Goal: Task Accomplishment & Management: Use online tool/utility

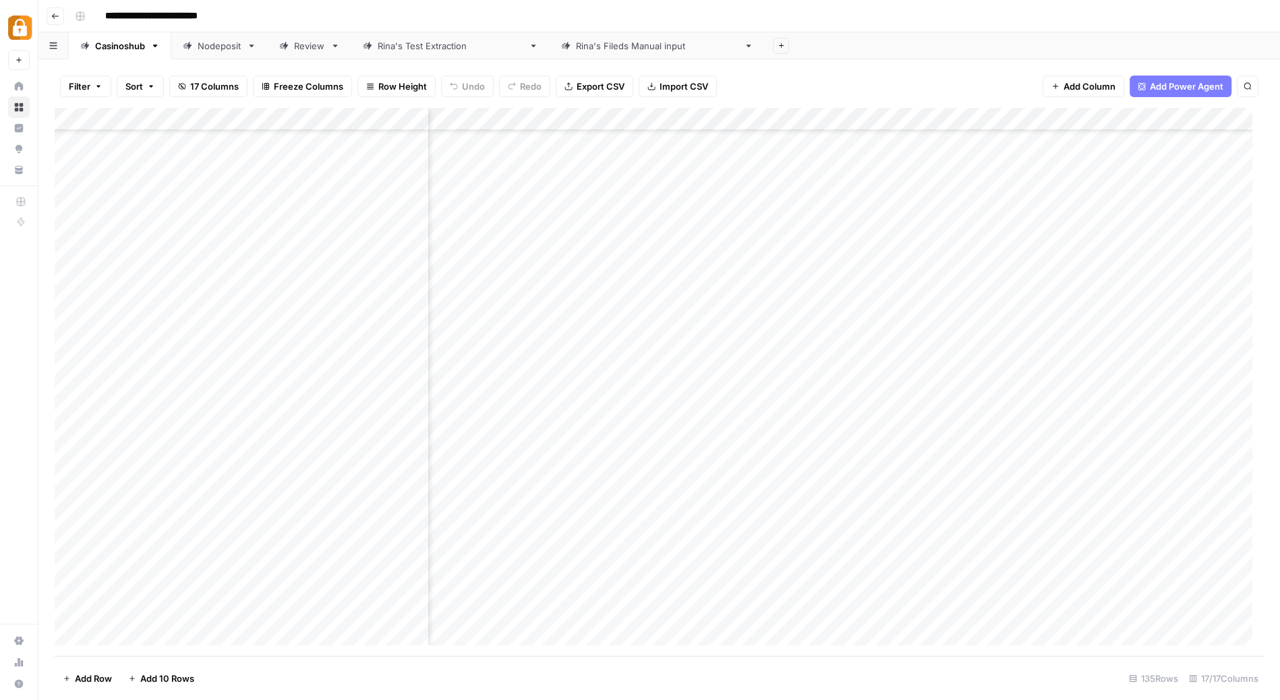
scroll to position [2603, 573]
click at [214, 49] on div "Nodeposit" at bounding box center [220, 45] width 44 height 13
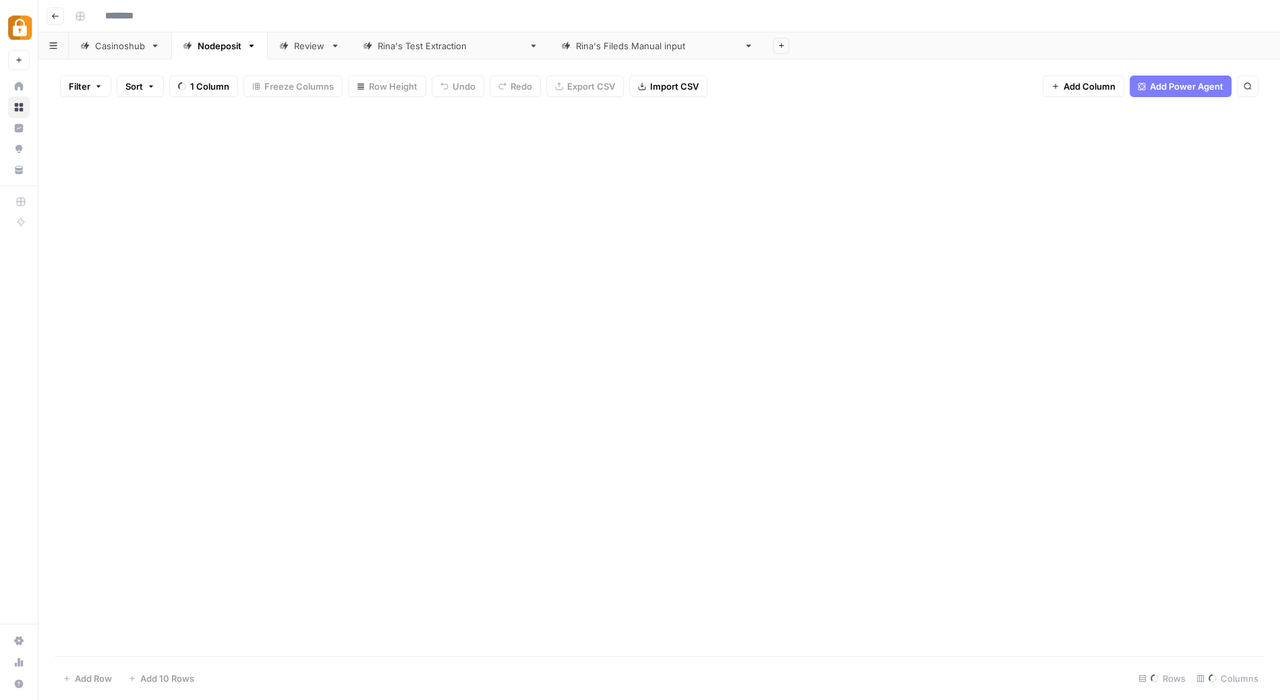
type input "**********"
click at [961, 142] on div "Add Column" at bounding box center [659, 383] width 1209 height 548
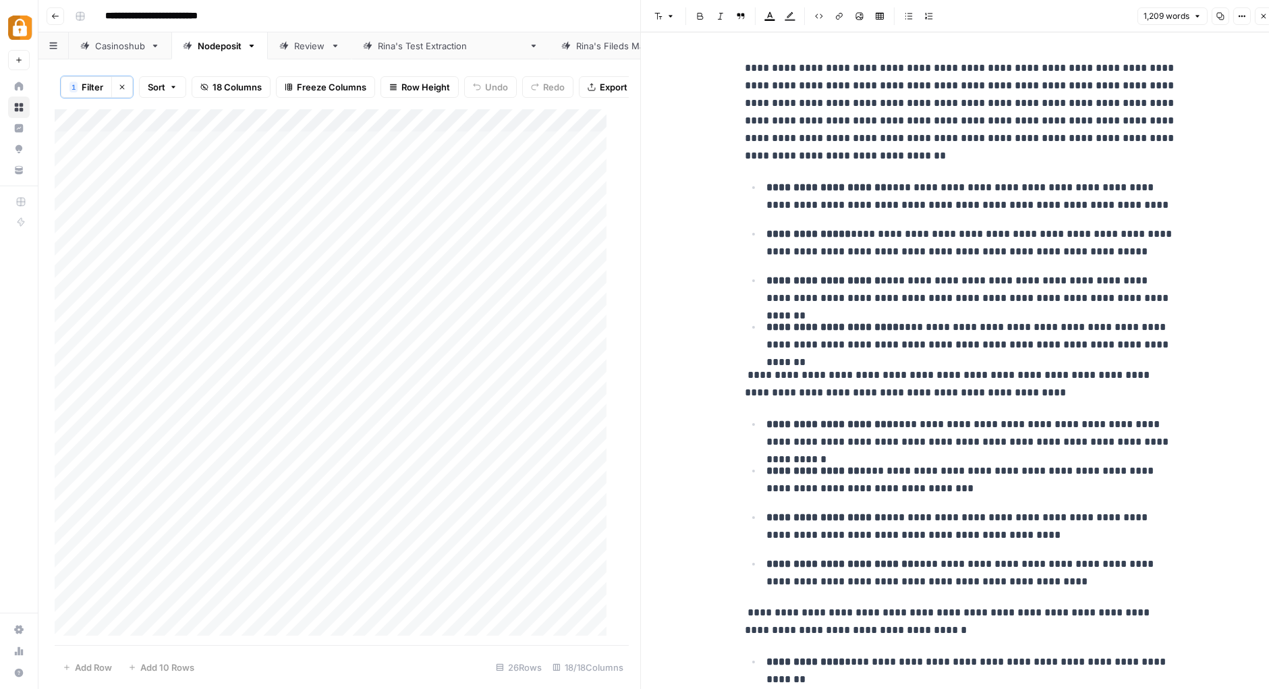
scroll to position [11, 0]
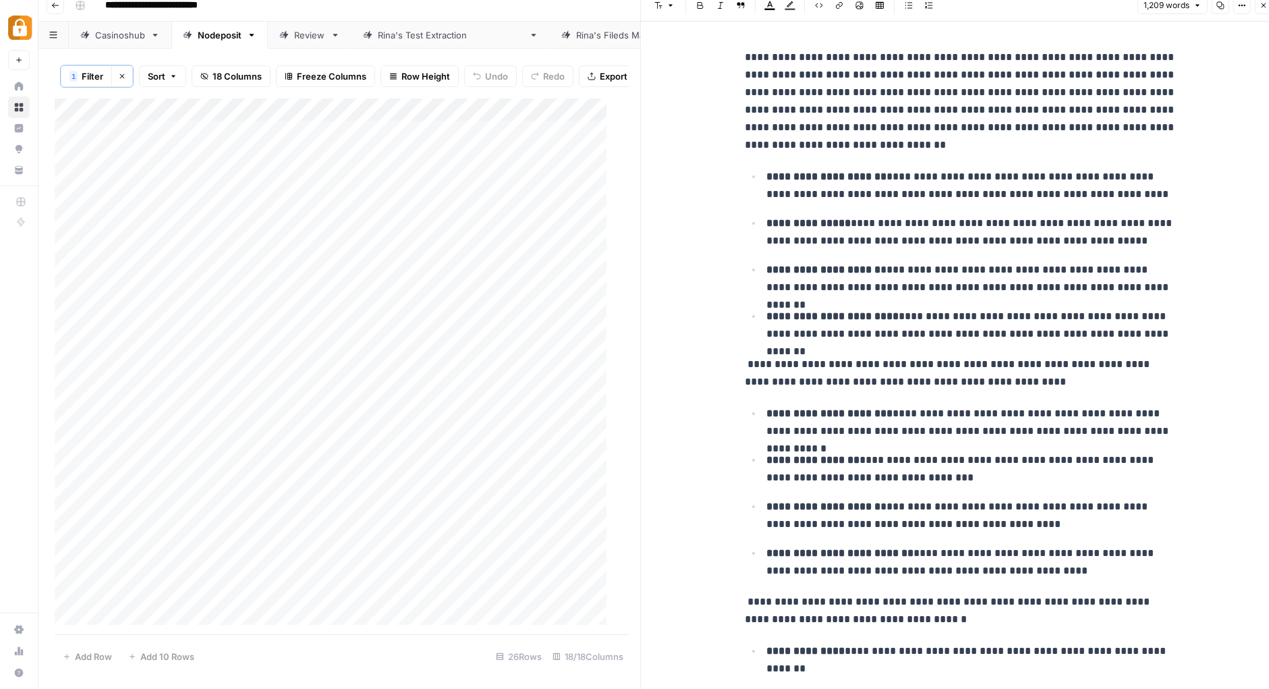
click at [1006, 259] on ul "**********" at bounding box center [961, 254] width 432 height 175
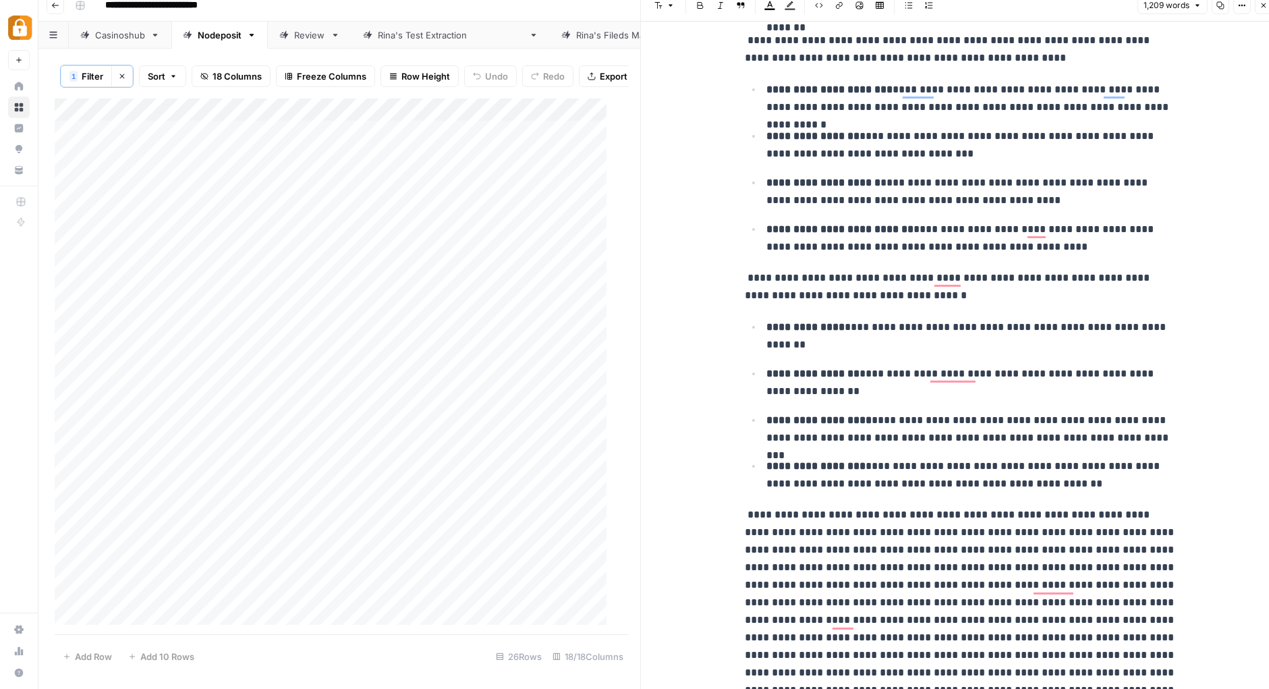
scroll to position [0, 0]
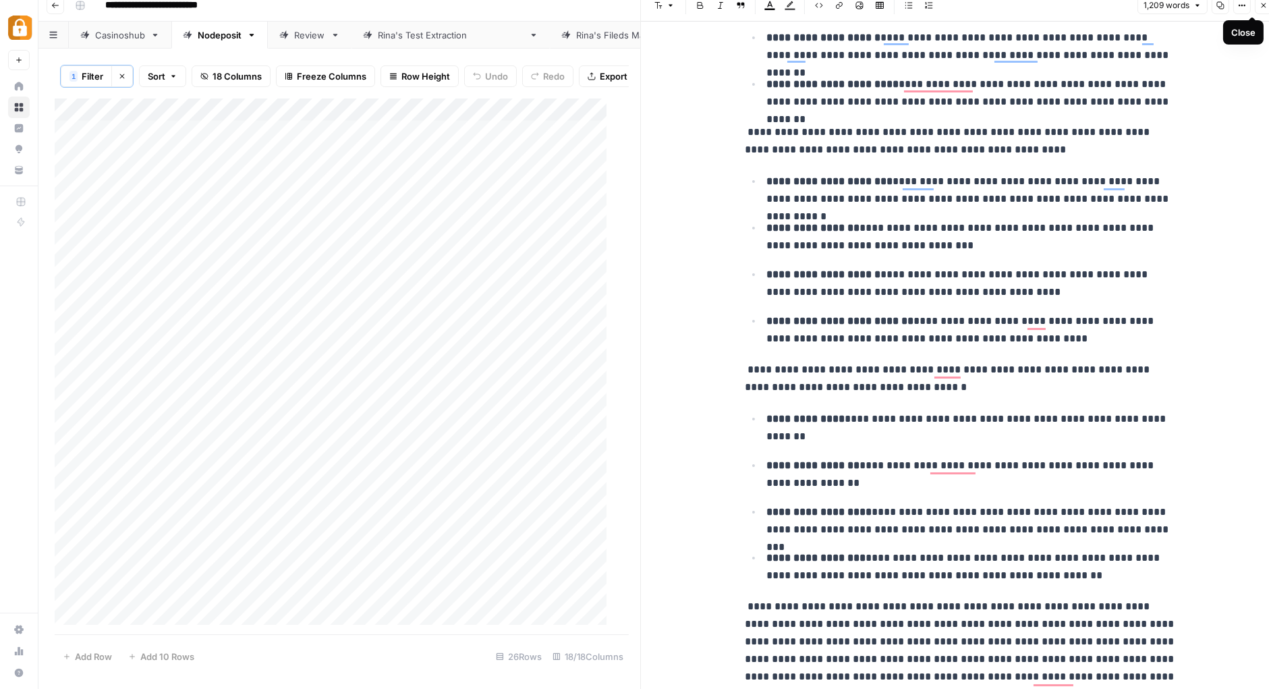
click at [1261, 5] on icon "button" at bounding box center [1263, 5] width 8 height 8
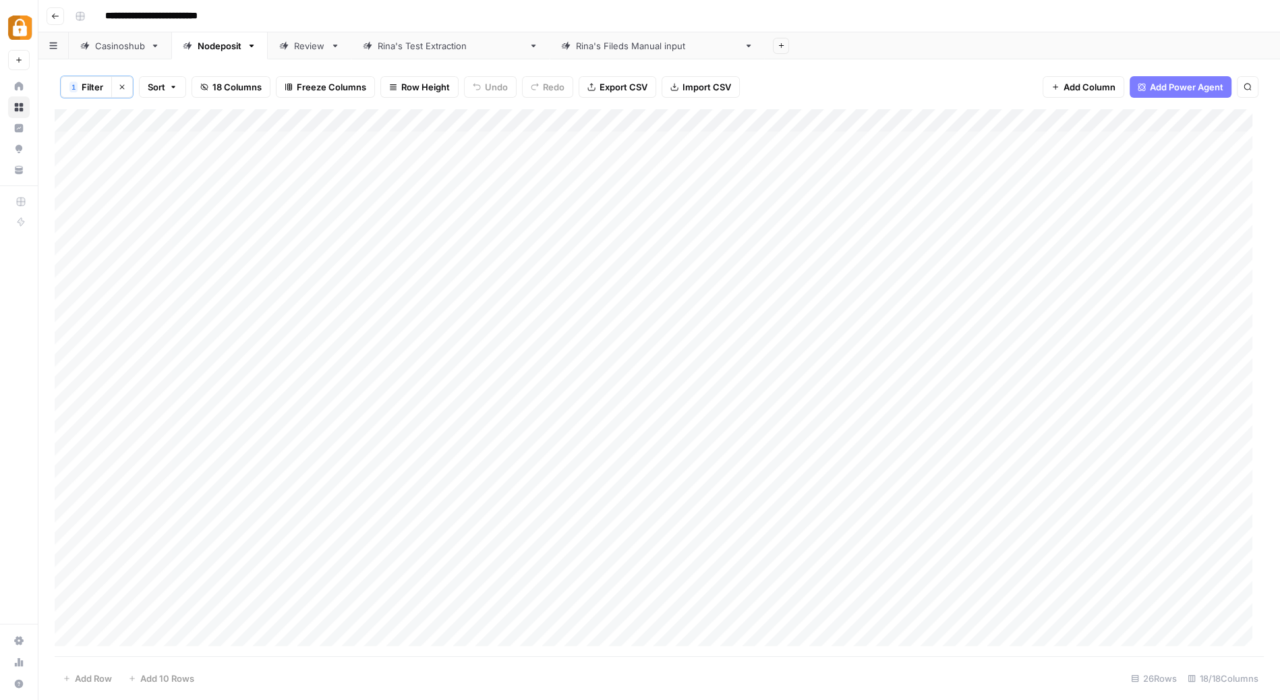
click at [954, 142] on div "Add Column" at bounding box center [659, 383] width 1209 height 548
click at [954, 142] on div at bounding box center [957, 141] width 123 height 25
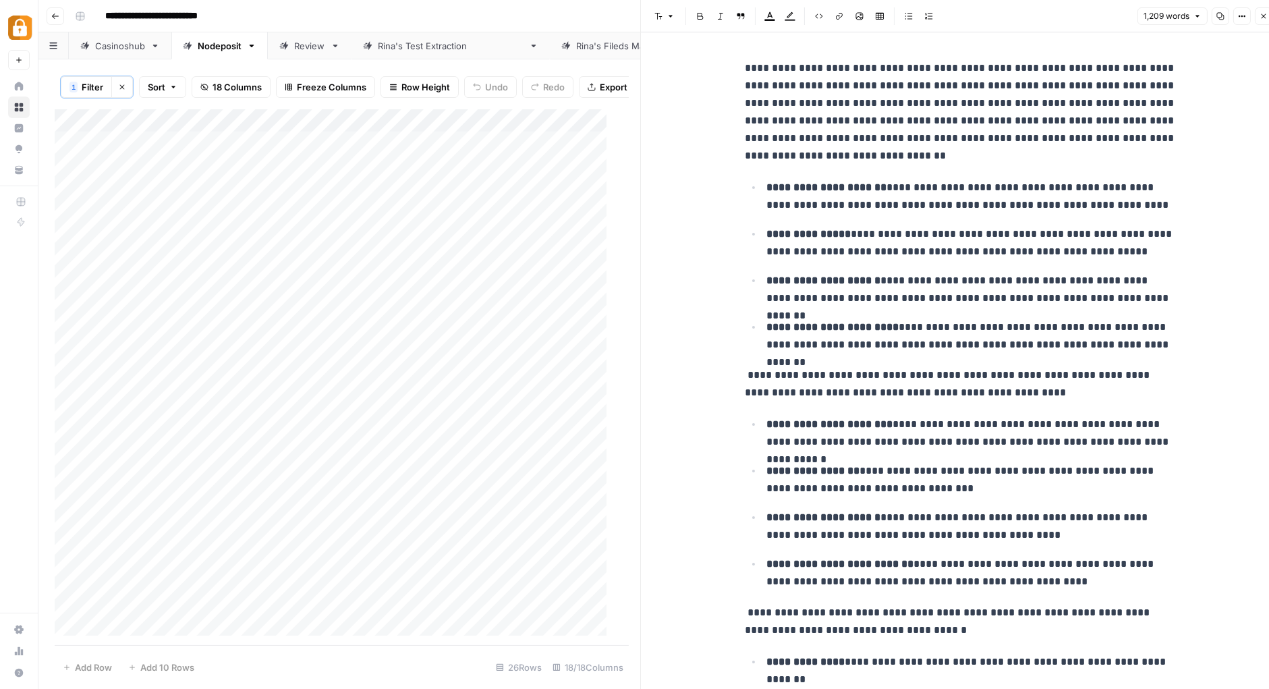
click at [1265, 19] on icon "button" at bounding box center [1263, 16] width 8 height 8
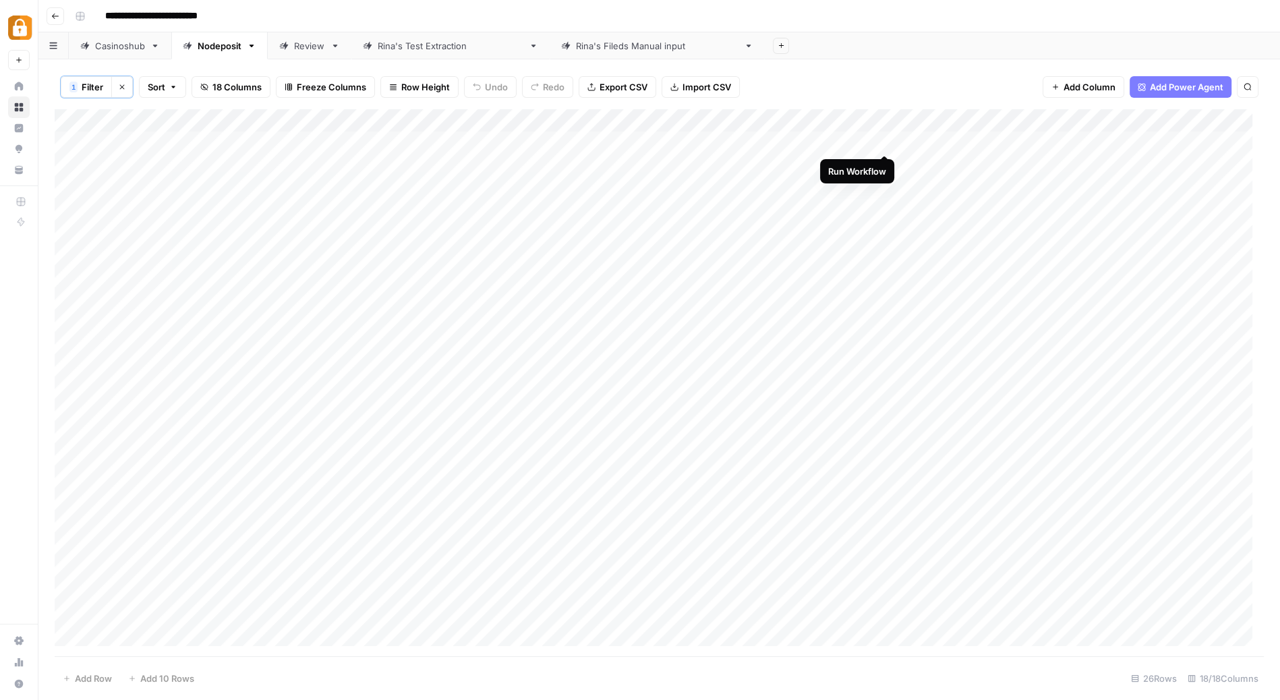
click at [884, 142] on div "Add Column" at bounding box center [659, 383] width 1209 height 548
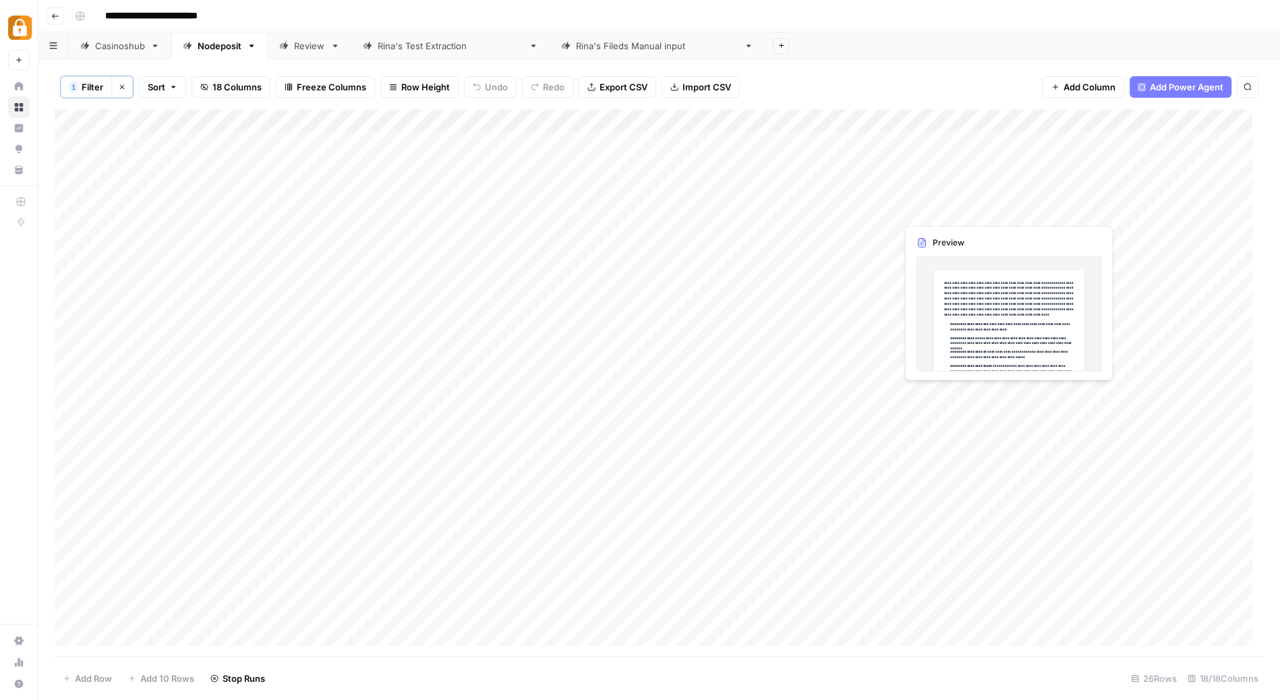
click at [944, 206] on div "Add Column" at bounding box center [659, 383] width 1209 height 548
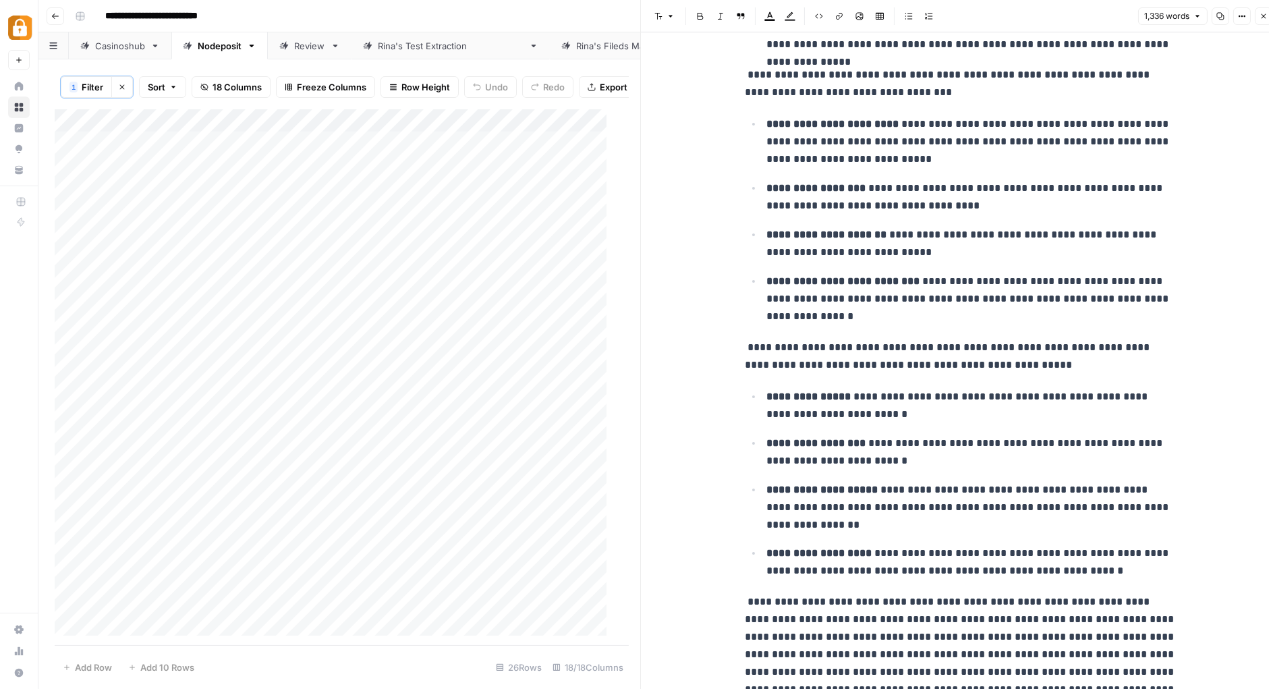
click at [1261, 14] on icon "button" at bounding box center [1263, 16] width 5 height 5
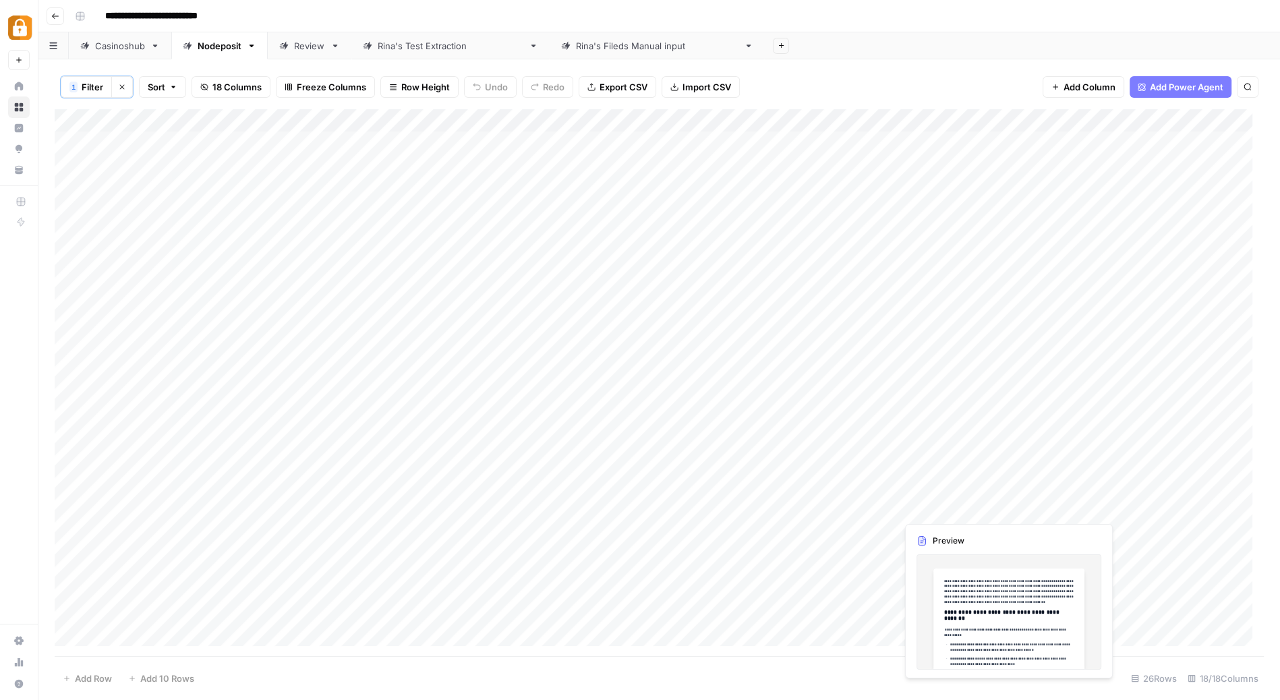
click at [941, 503] on div "Add Column" at bounding box center [659, 383] width 1209 height 548
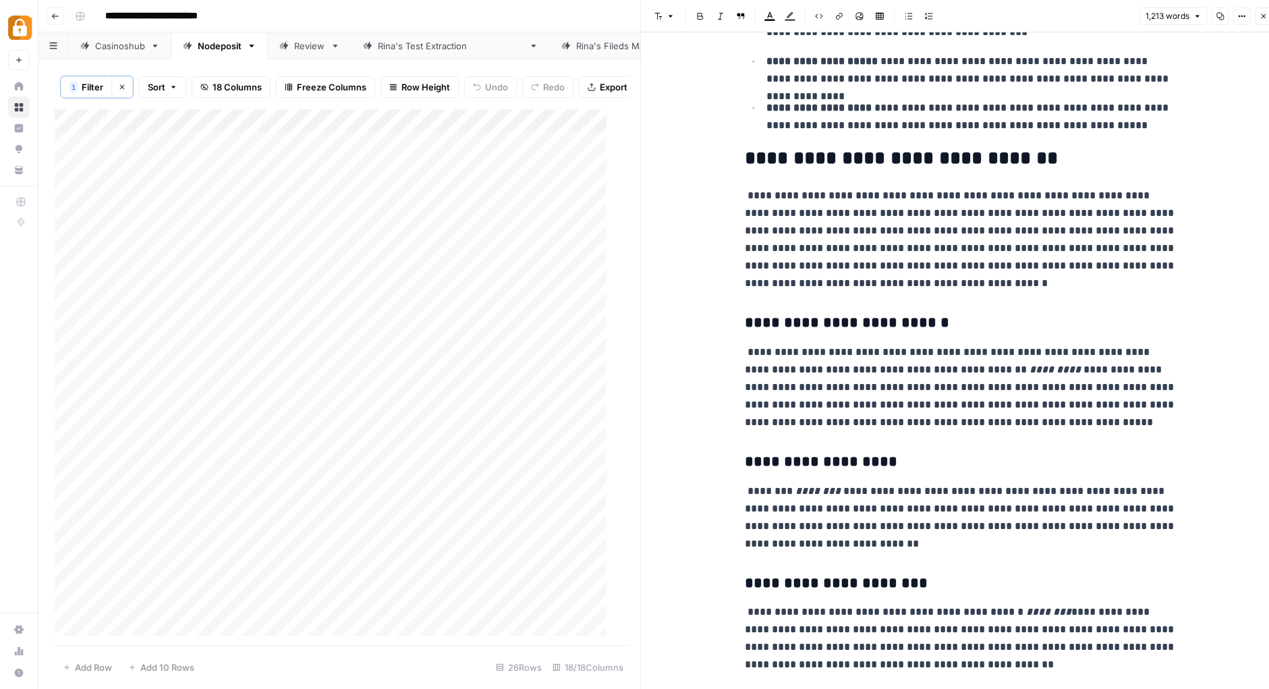
scroll to position [901, 0]
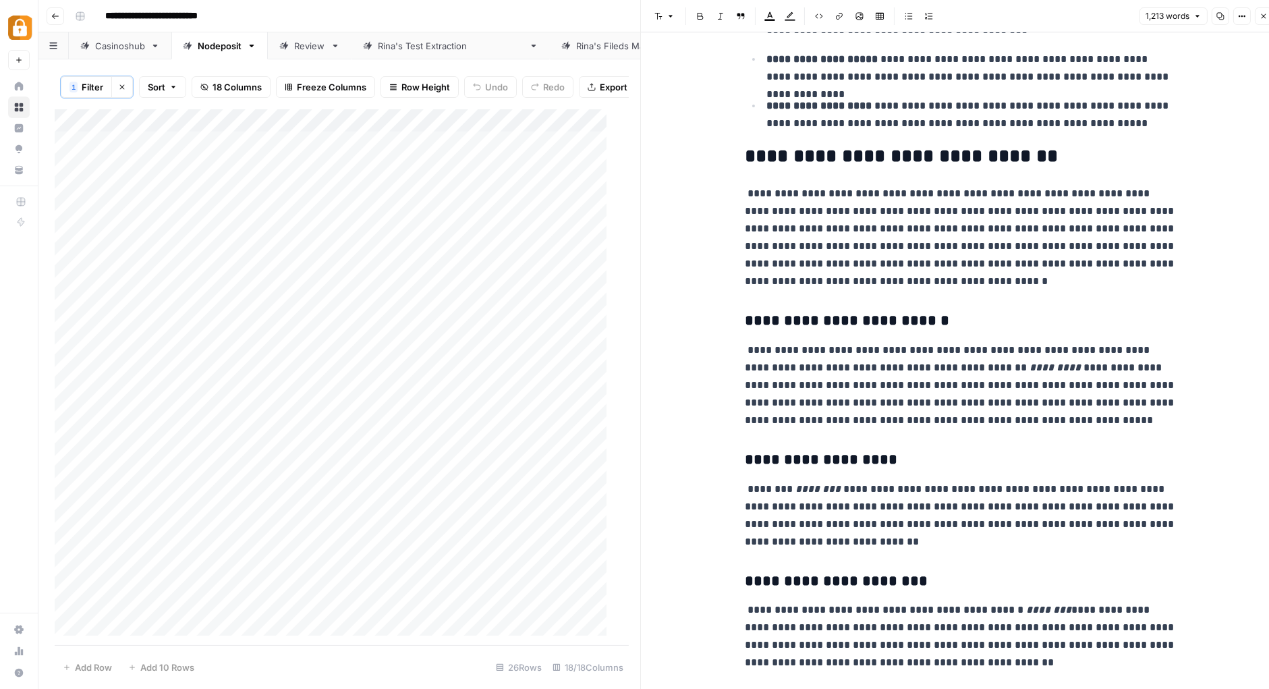
click at [745, 198] on p "**********" at bounding box center [961, 237] width 432 height 105
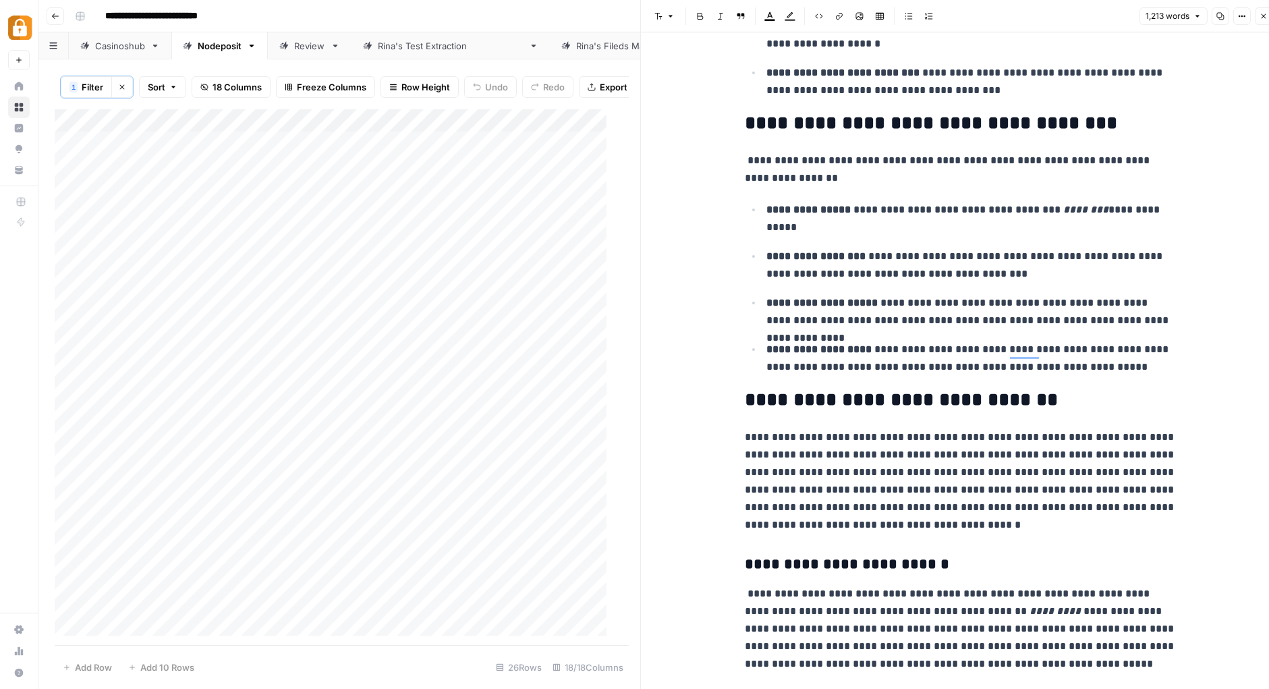
scroll to position [381, 0]
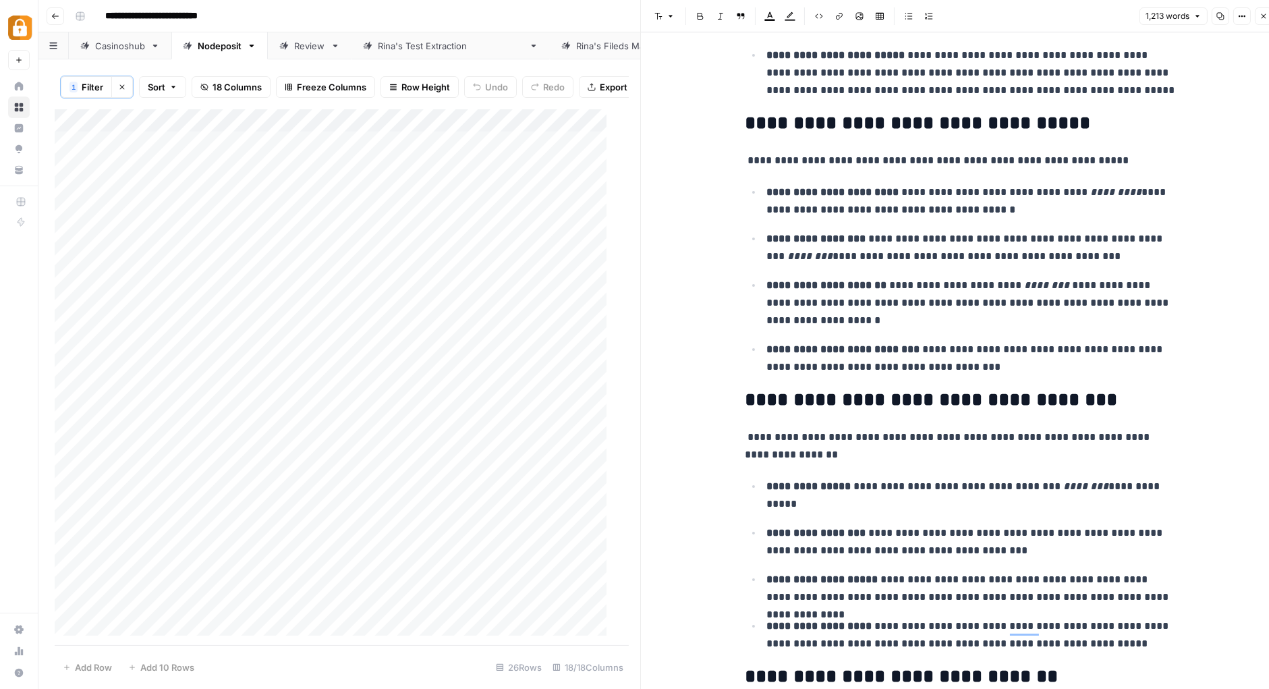
click at [1263, 16] on icon "button" at bounding box center [1263, 16] width 5 height 5
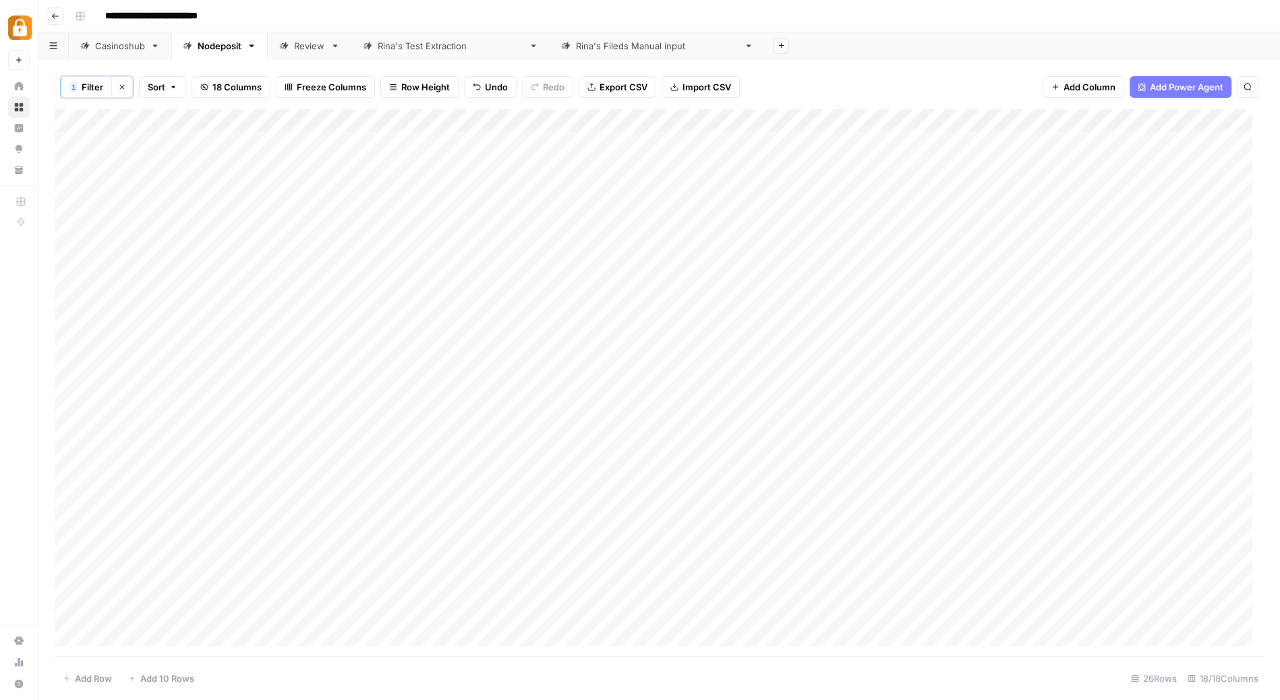
click at [979, 214] on div "Add Column" at bounding box center [659, 383] width 1209 height 548
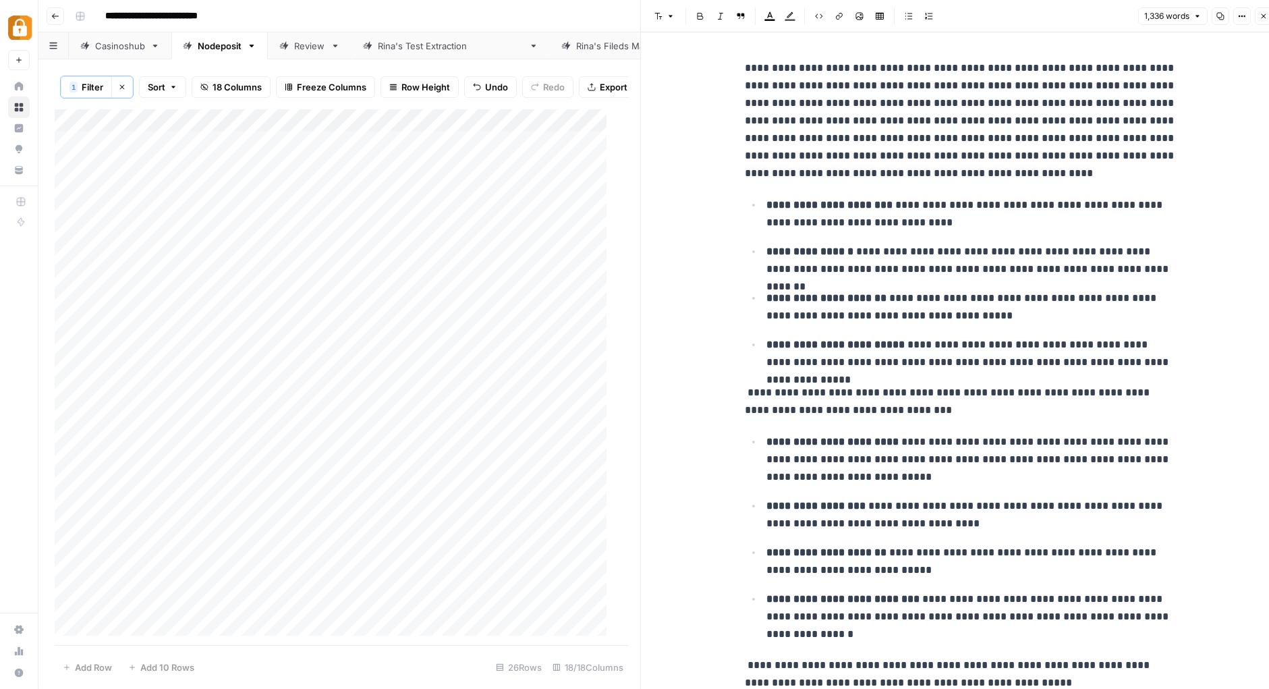
scroll to position [11, 0]
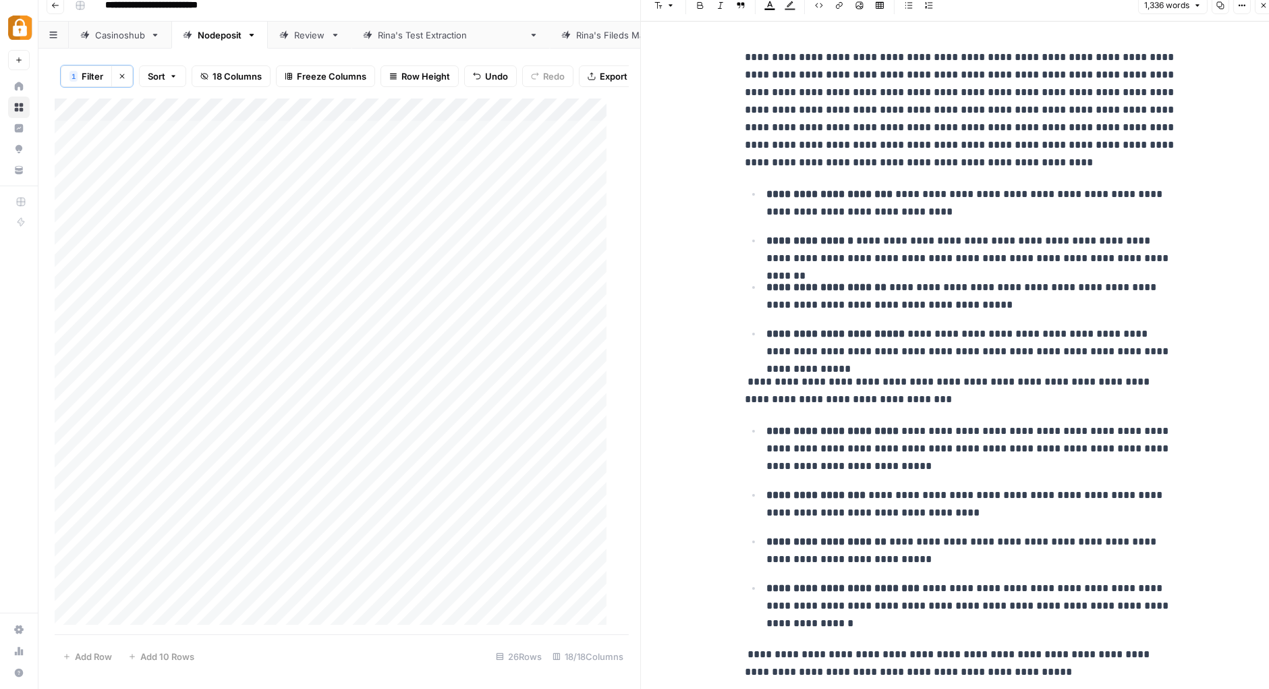
click at [1027, 230] on ul "**********" at bounding box center [961, 272] width 432 height 175
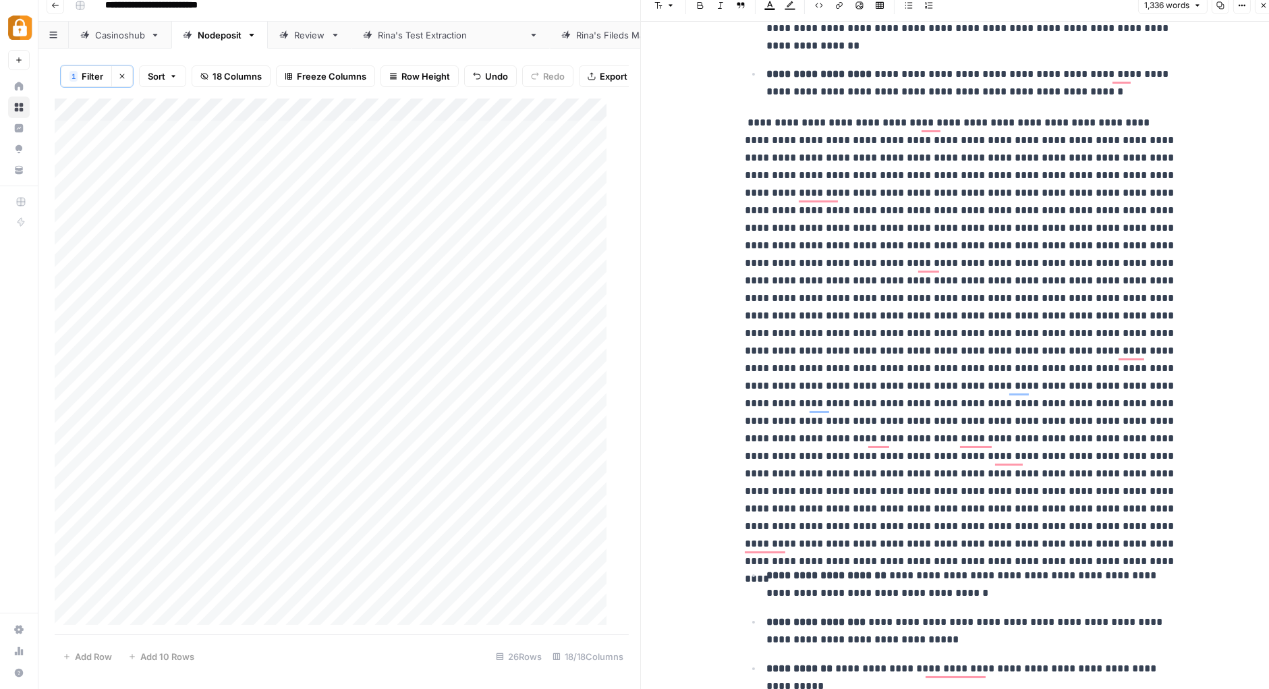
scroll to position [785, 0]
click at [1264, 7] on icon "button" at bounding box center [1263, 5] width 8 height 8
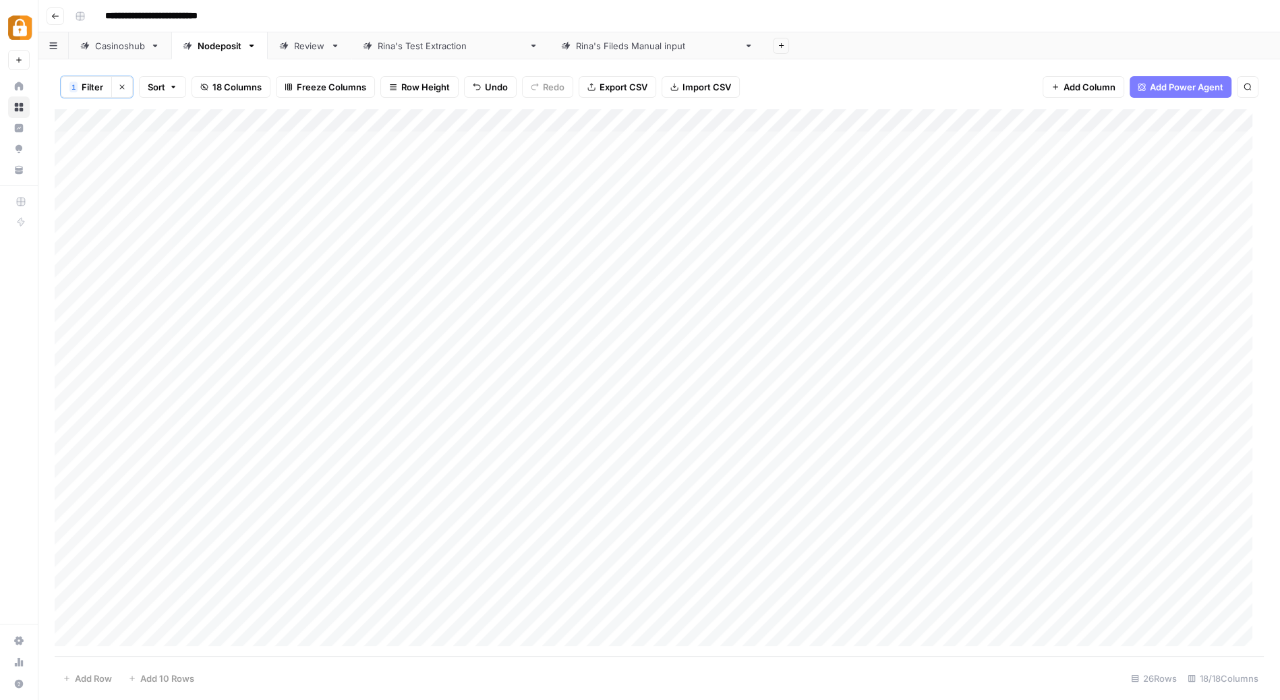
click at [886, 208] on div "Add Column" at bounding box center [659, 383] width 1209 height 548
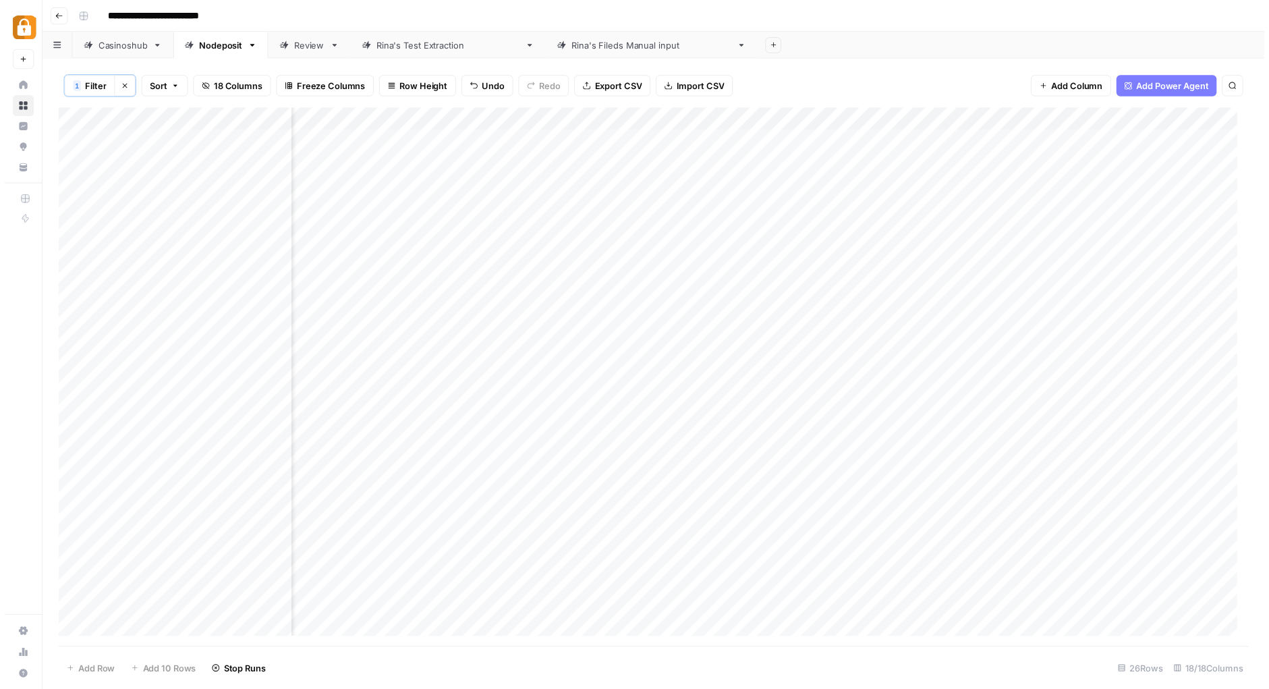
scroll to position [0, 63]
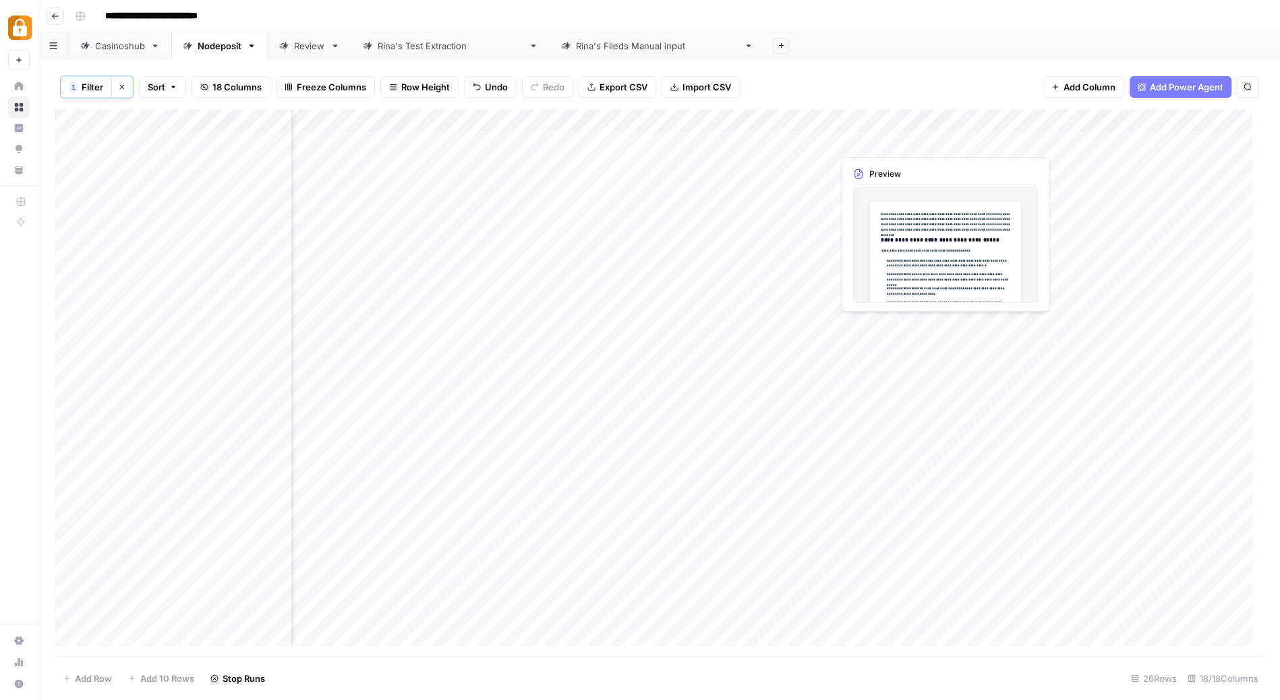
click at [903, 138] on div "Add Column" at bounding box center [659, 383] width 1209 height 548
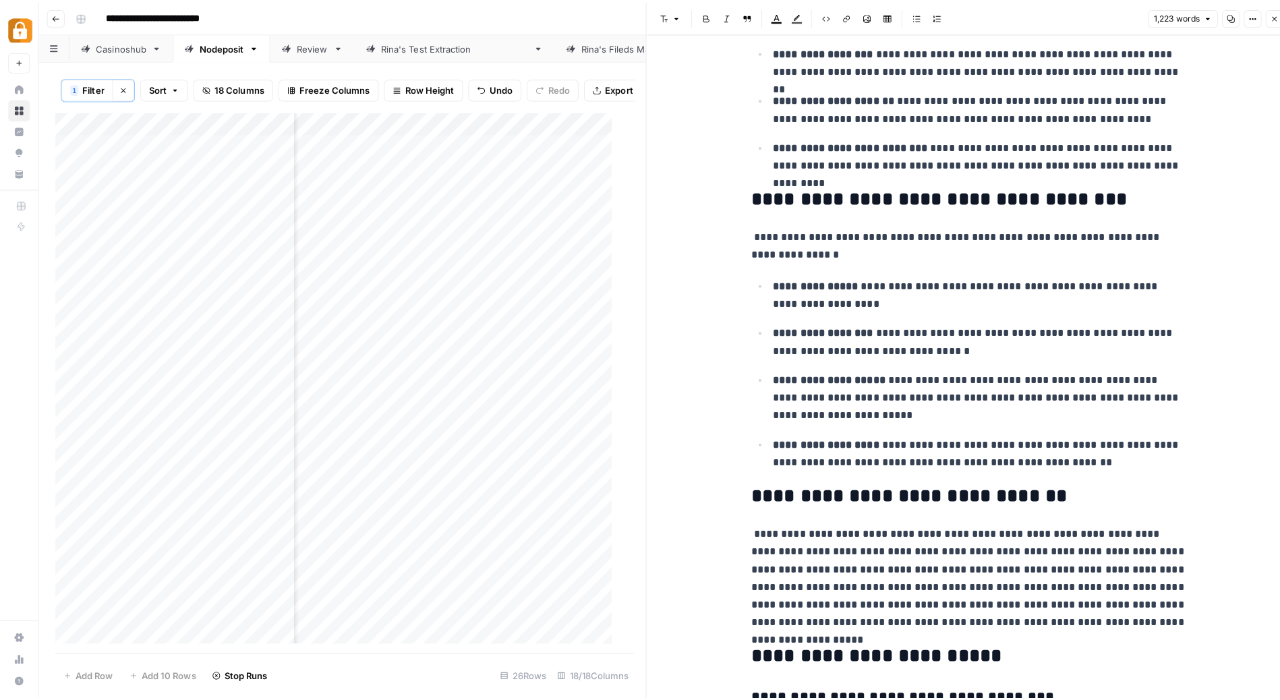
scroll to position [473, 0]
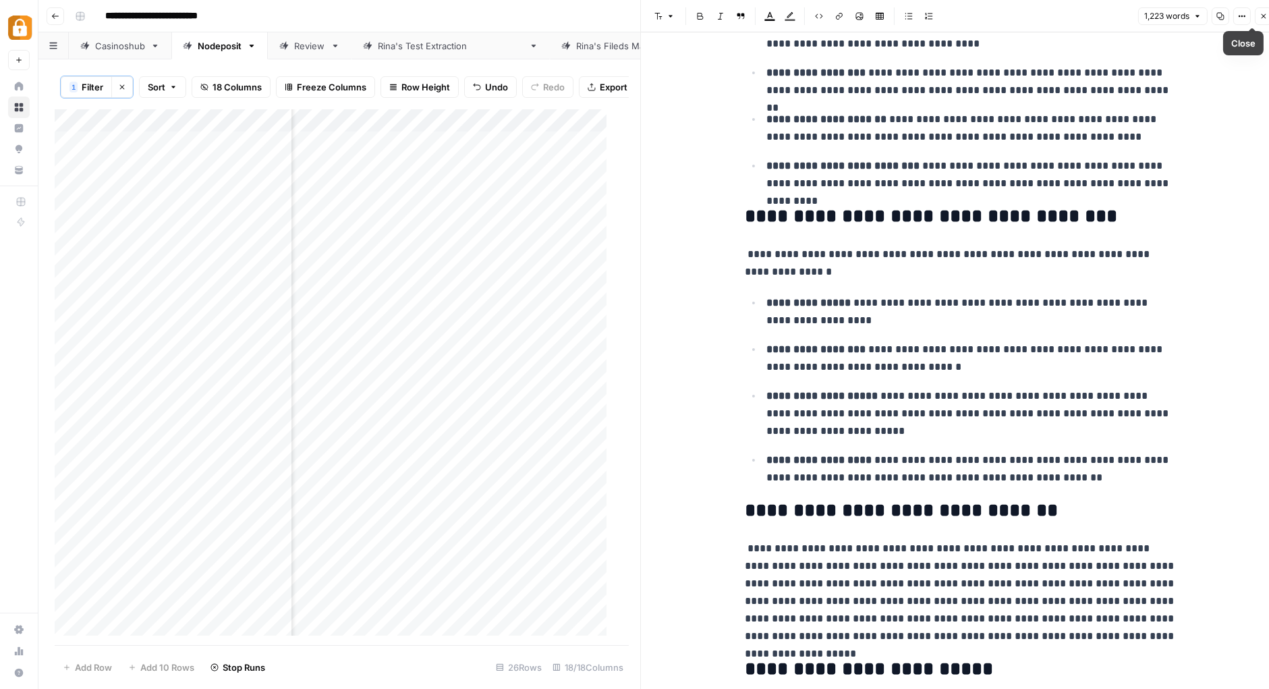
click at [1267, 18] on icon "button" at bounding box center [1263, 16] width 8 height 8
